Goal: Task Accomplishment & Management: Understand process/instructions

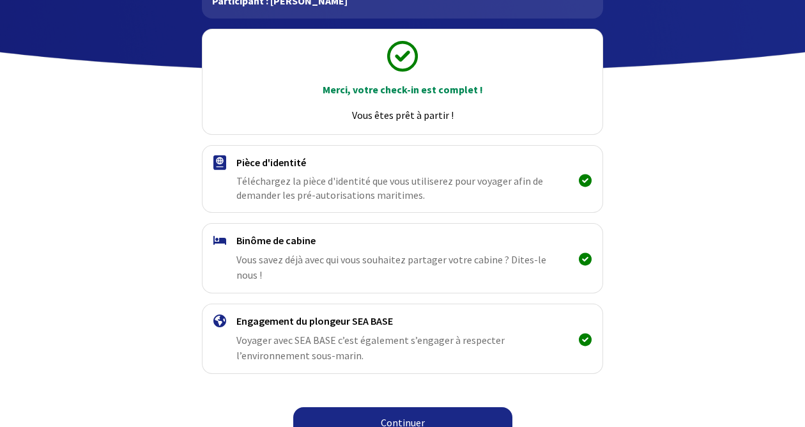
scroll to position [123, 0]
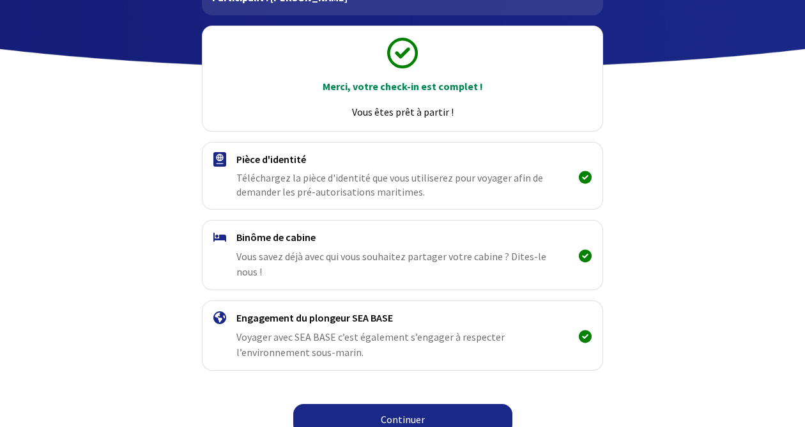
click at [367, 409] on link "Continuer" at bounding box center [402, 419] width 219 height 31
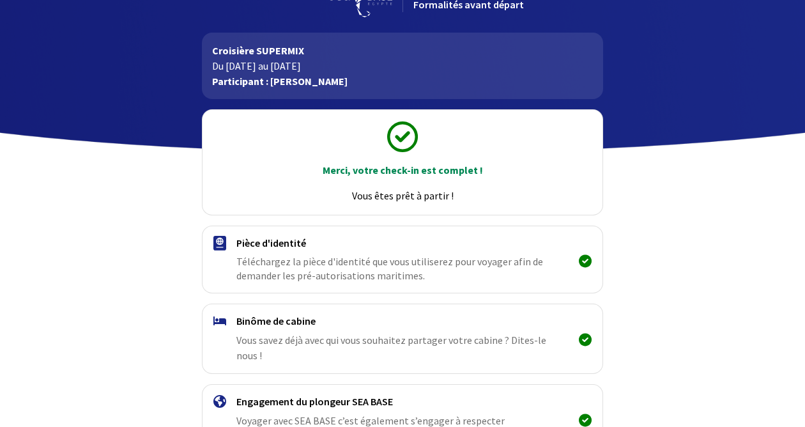
scroll to position [123, 0]
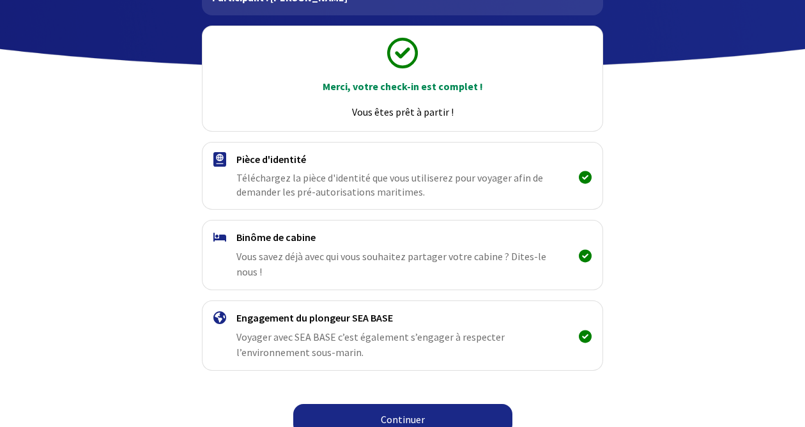
click at [383, 311] on h4 "Engagement du plongeur SEA BASE" at bounding box center [401, 317] width 331 height 13
click at [586, 336] on icon at bounding box center [584, 336] width 13 height 1
click at [375, 330] on span "Voyager avec SEA BASE c’est également s’engager à respecter l’environnement sou…" at bounding box center [370, 344] width 268 height 28
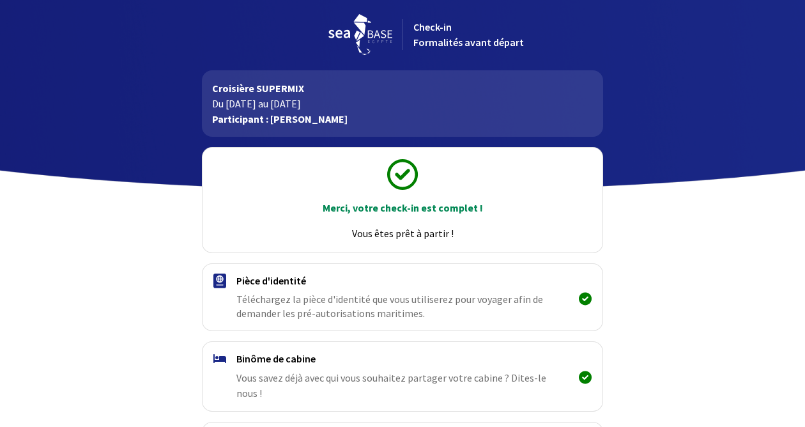
scroll to position [0, 0]
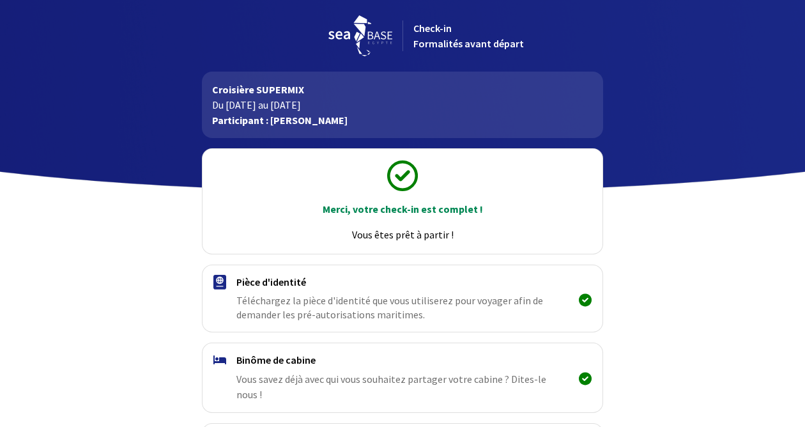
click at [438, 45] on span "Check-in Formalités avant départ" at bounding box center [468, 36] width 110 height 28
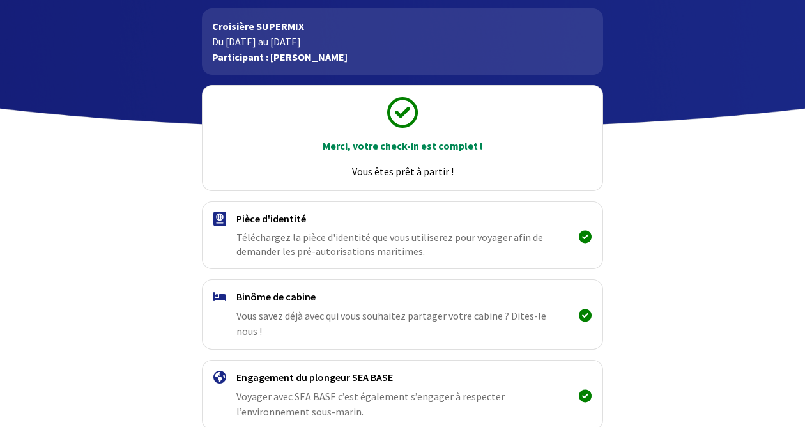
scroll to position [123, 0]
